Goal: Information Seeking & Learning: Find specific fact

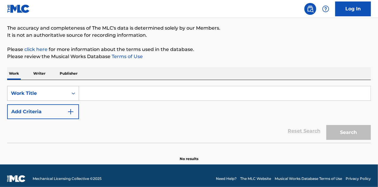
scroll to position [46, 0]
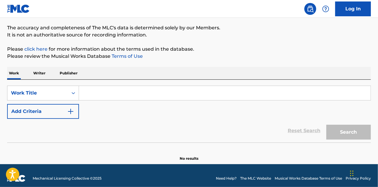
click at [99, 91] on input "Search Form" at bounding box center [224, 93] width 291 height 14
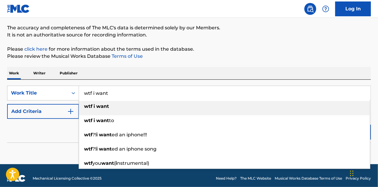
type input "wtf i want"
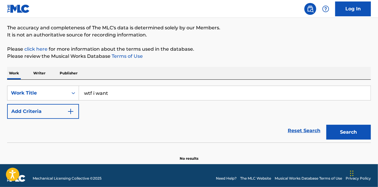
click at [154, 72] on div "Work Writer Publisher" at bounding box center [188, 73] width 363 height 12
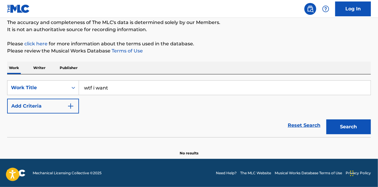
click at [350, 128] on button "Search" at bounding box center [348, 127] width 44 height 15
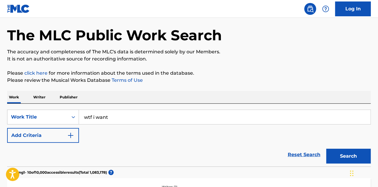
scroll to position [23, 0]
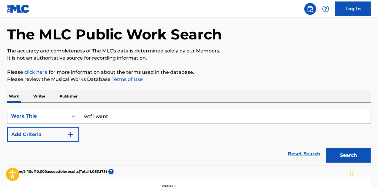
click at [58, 141] on button "Add Criteria" at bounding box center [43, 134] width 72 height 15
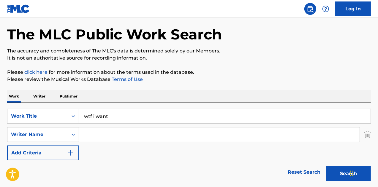
click at [55, 133] on div "Writer Name" at bounding box center [37, 134] width 53 height 7
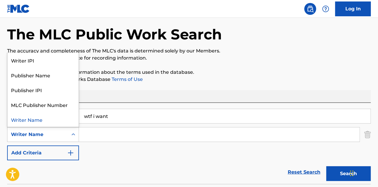
click at [94, 136] on input "Search Form" at bounding box center [219, 135] width 280 height 14
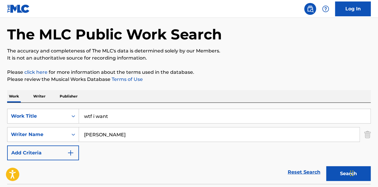
type input "[PERSON_NAME]"
click at [326, 166] on button "Search" at bounding box center [348, 173] width 44 height 15
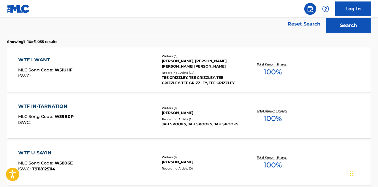
scroll to position [175, 0]
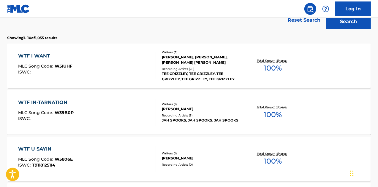
click at [150, 70] on div "WTF I WANT MLC Song Code : W51UHF ISWC :" at bounding box center [87, 65] width 138 height 27
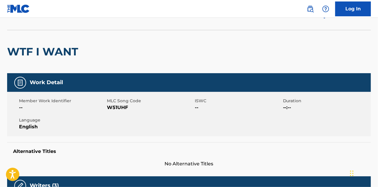
scroll to position [38, 0]
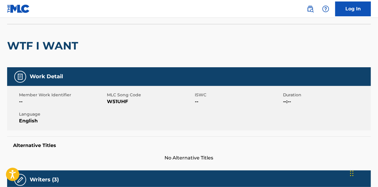
click at [117, 99] on span "W51UHF" at bounding box center [150, 101] width 86 height 7
copy span "W51UHF"
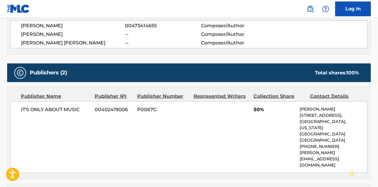
scroll to position [227, 0]
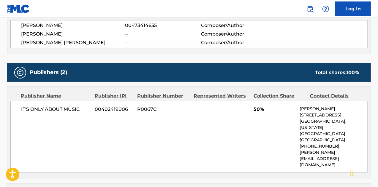
click at [147, 108] on span "P0067C" at bounding box center [163, 109] width 52 height 7
copy span "P0067C"
click at [204, 142] on div "IT'S ONLY ABOUT MUSIC 00402419006 P0067C 50% [PERSON_NAME] [STREET_ADDRESS][US_…" at bounding box center [188, 137] width 357 height 72
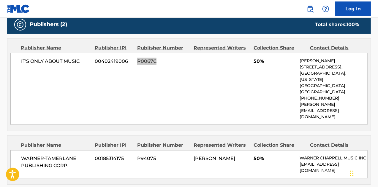
scroll to position [286, 0]
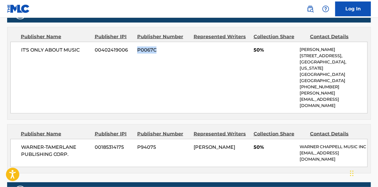
drag, startPoint x: 173, startPoint y: 82, endPoint x: 177, endPoint y: 132, distance: 50.6
click at [173, 82] on div "IT'S ONLY ABOUT MUSIC 00402419006 P0067C 50% [PERSON_NAME] [STREET_ADDRESS][US_…" at bounding box center [188, 78] width 357 height 72
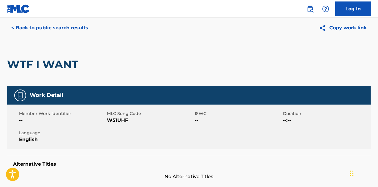
scroll to position [19, 0]
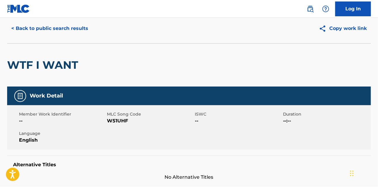
click at [119, 120] on span "W51UHF" at bounding box center [150, 120] width 86 height 7
copy span "W51UHF"
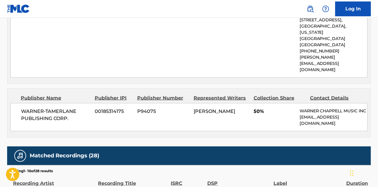
scroll to position [256, 0]
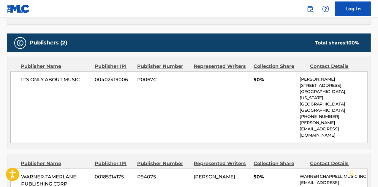
click at [120, 169] on div "WARNER-[PERSON_NAME] PUBLISHING CORP. 00185314175 P94075 [PERSON_NAME] 50% [PER…" at bounding box center [188, 183] width 357 height 28
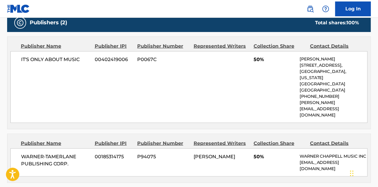
scroll to position [286, 0]
